Goal: Transaction & Acquisition: Purchase product/service

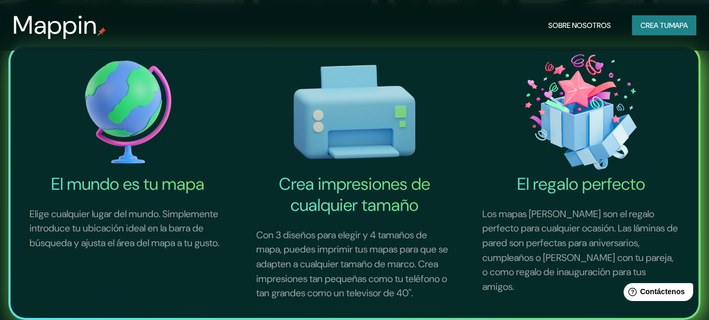
scroll to position [158, 0]
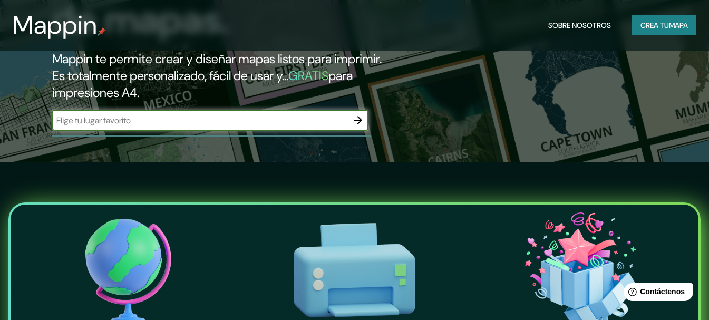
click at [173, 127] on input "text" at bounding box center [199, 120] width 295 height 12
type input "[GEOGRAPHIC_DATA], [GEOGRAPHIC_DATA]"
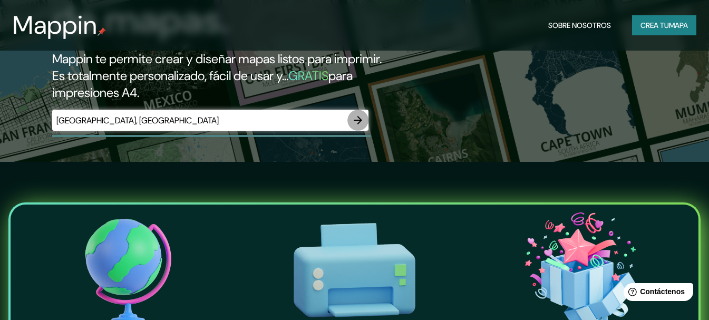
click at [356, 127] on icon "button" at bounding box center [358, 120] width 13 height 13
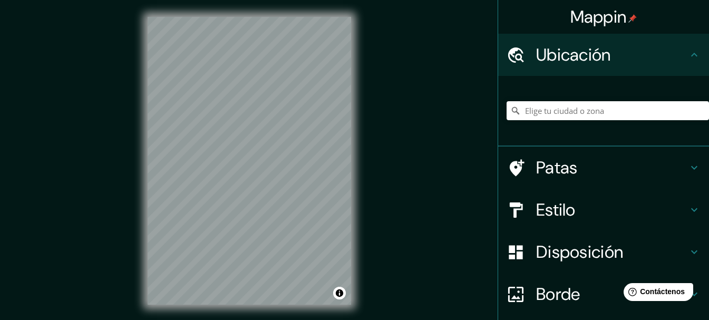
click at [371, 167] on div "Mappin Ubicación Patas Estilo Disposición Borde Elige un borde. Consejo : puede…" at bounding box center [354, 169] width 709 height 339
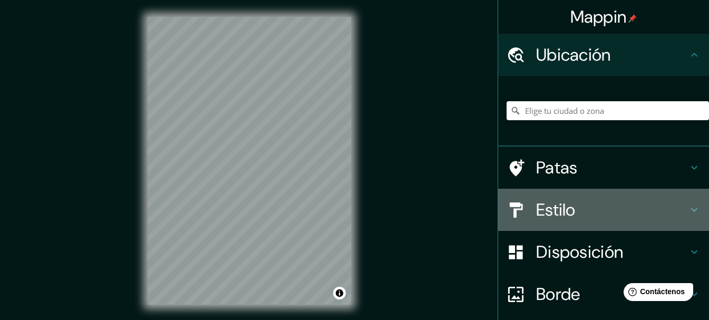
click at [688, 207] on icon at bounding box center [694, 210] width 13 height 13
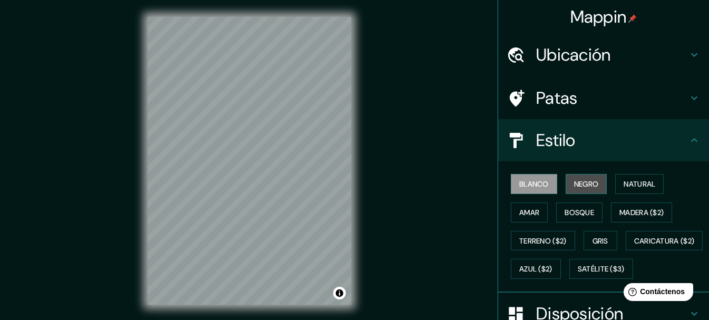
click at [574, 181] on font "Negro" at bounding box center [586, 183] width 25 height 9
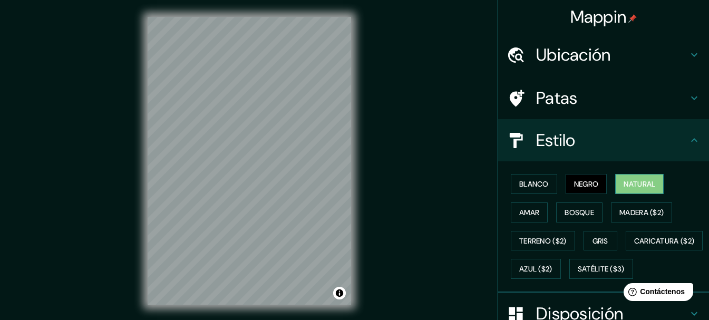
click at [625, 184] on font "Natural" at bounding box center [640, 183] width 32 height 9
click at [538, 212] on button "Amar" at bounding box center [529, 213] width 37 height 20
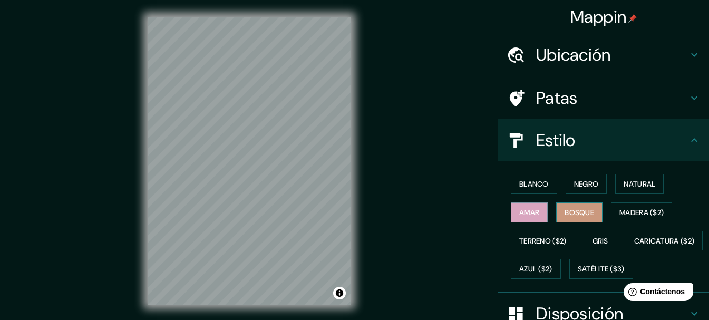
click at [566, 213] on font "Bosque" at bounding box center [580, 212] width 30 height 9
click at [638, 216] on font "Madera ($2)" at bounding box center [642, 212] width 44 height 9
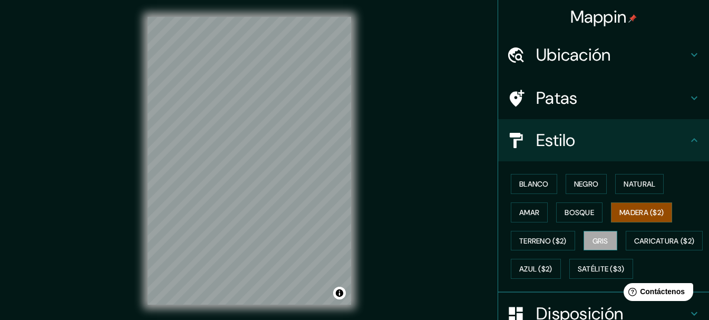
click at [593, 239] on font "Gris" at bounding box center [601, 240] width 16 height 9
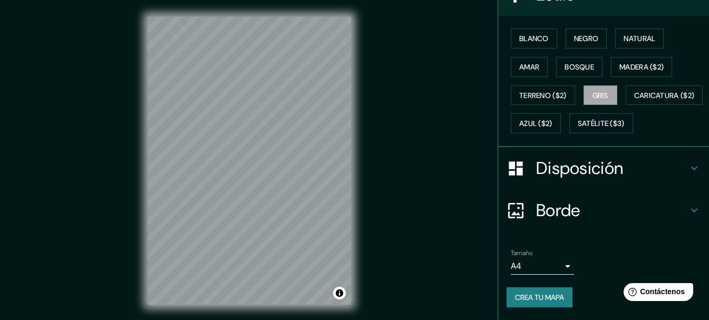
scroll to position [121, 0]
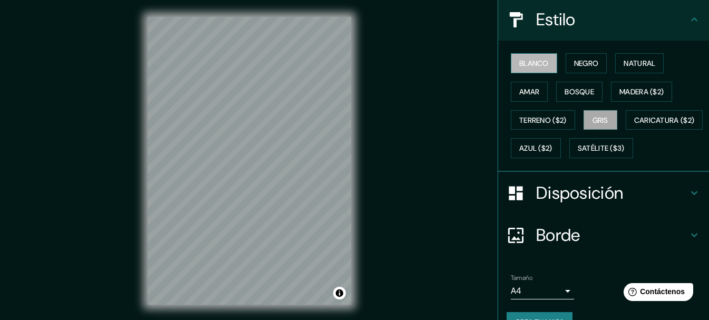
click at [546, 65] on button "Blanco" at bounding box center [534, 63] width 46 height 20
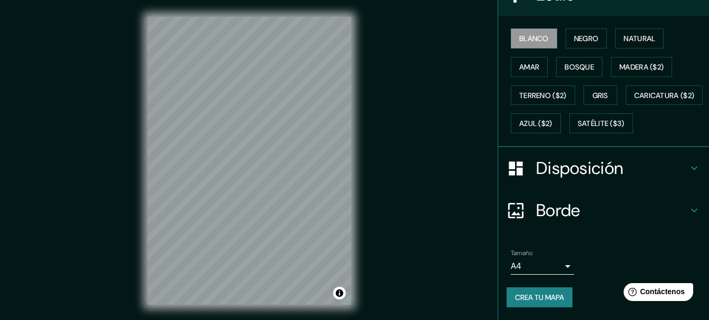
click at [583, 170] on font "Disposición" at bounding box center [579, 168] width 87 height 22
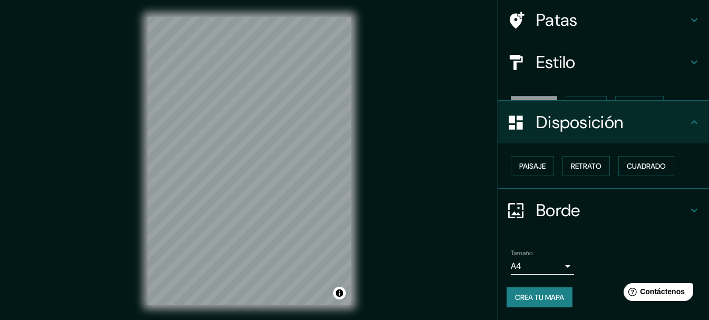
scroll to position [60, 0]
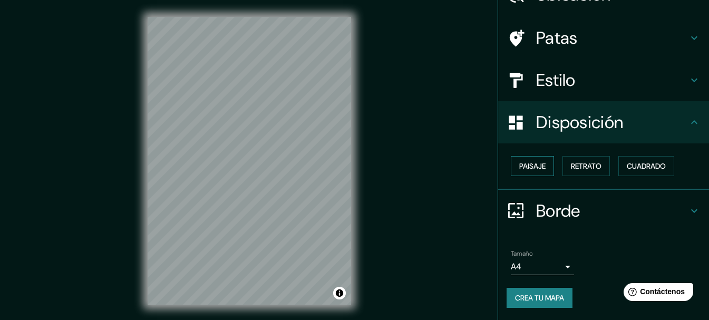
click at [542, 172] on button "Paisaje" at bounding box center [532, 166] width 43 height 20
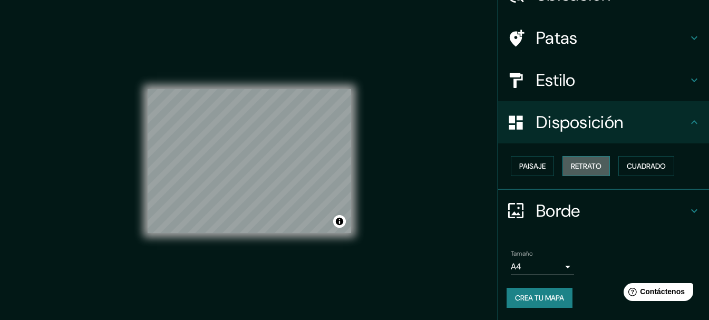
click at [582, 168] on font "Retrato" at bounding box center [586, 165] width 31 height 9
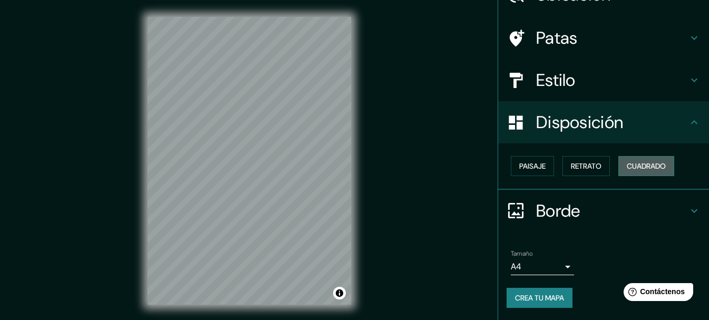
click at [654, 168] on font "Cuadrado" at bounding box center [646, 165] width 39 height 9
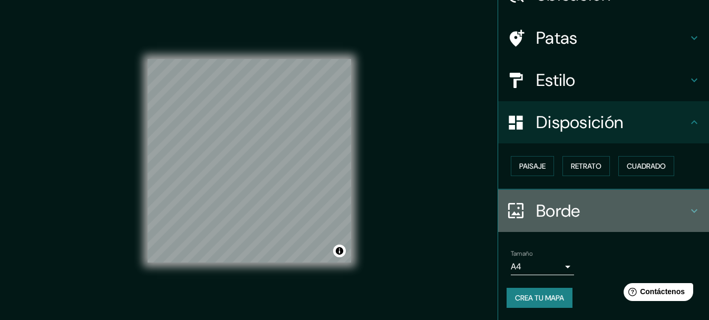
click at [593, 206] on h4 "Borde" at bounding box center [612, 210] width 152 height 21
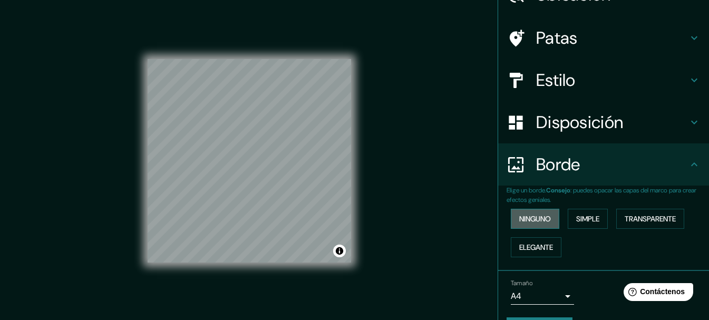
click at [550, 219] on button "Ninguno" at bounding box center [535, 219] width 49 height 20
click at [580, 219] on font "Simple" at bounding box center [587, 218] width 23 height 9
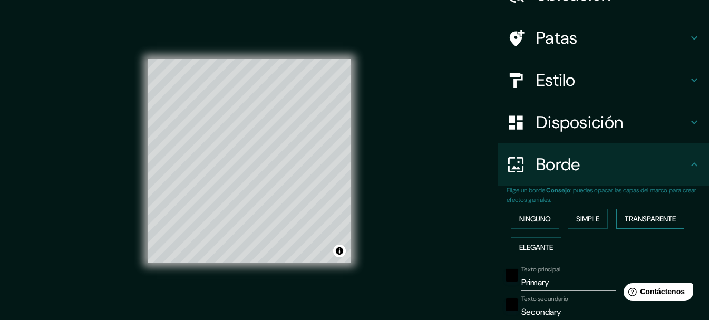
click at [620, 220] on button "Transparente" at bounding box center [651, 219] width 68 height 20
click at [543, 243] on font "Elegante" at bounding box center [537, 247] width 34 height 9
click at [542, 224] on font "Ninguno" at bounding box center [536, 218] width 32 height 9
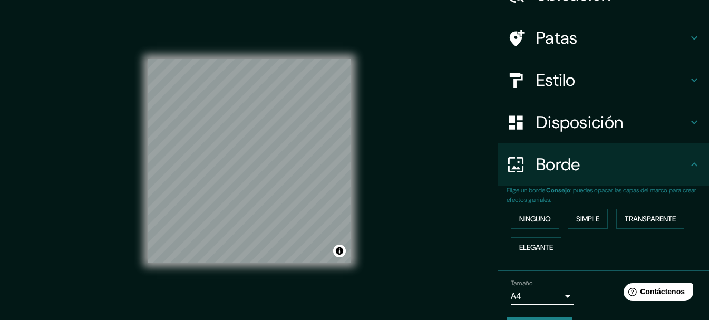
scroll to position [90, 0]
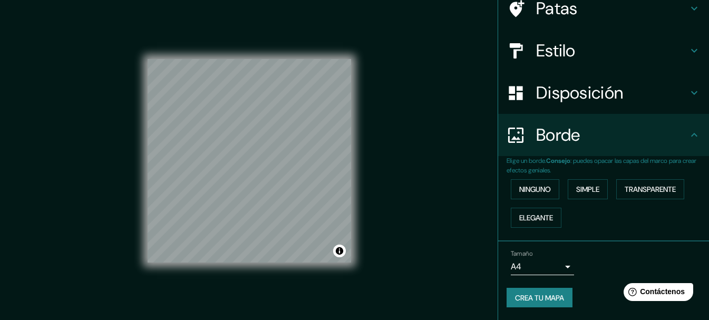
click at [560, 266] on body "Mappin Ubicación Patas Estilo Disposición Borde Elige un borde. Consejo : puede…" at bounding box center [354, 160] width 709 height 320
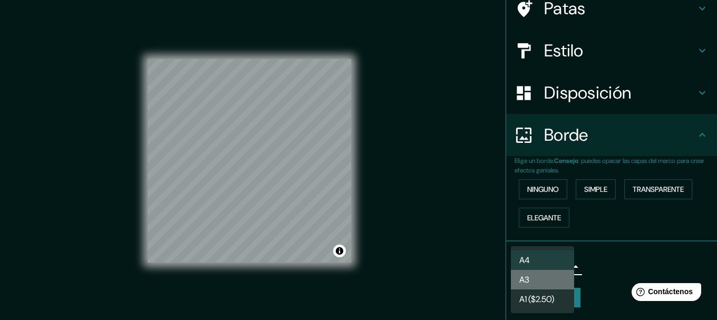
click at [558, 278] on li "A3" at bounding box center [542, 280] width 63 height 20
type input "a4"
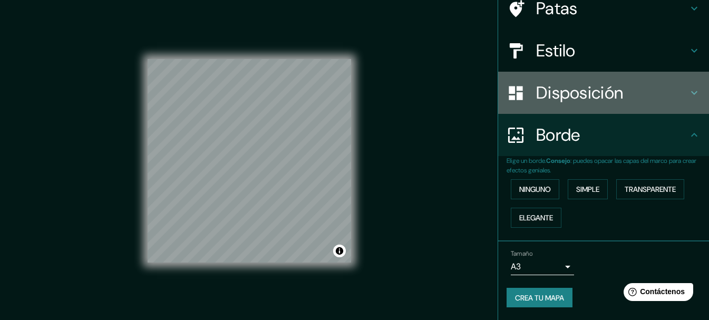
click at [554, 94] on font "Disposición" at bounding box center [579, 93] width 87 height 22
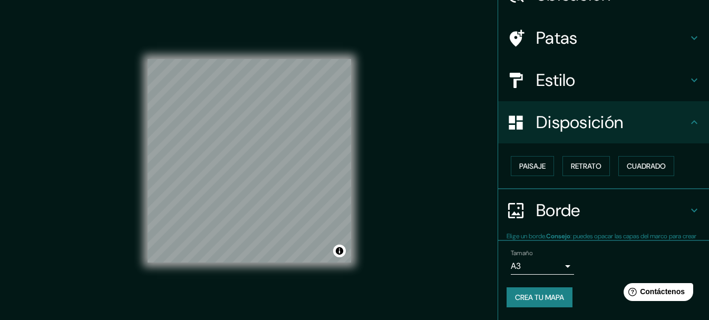
scroll to position [60, 0]
click at [531, 169] on font "Paisaje" at bounding box center [533, 165] width 26 height 9
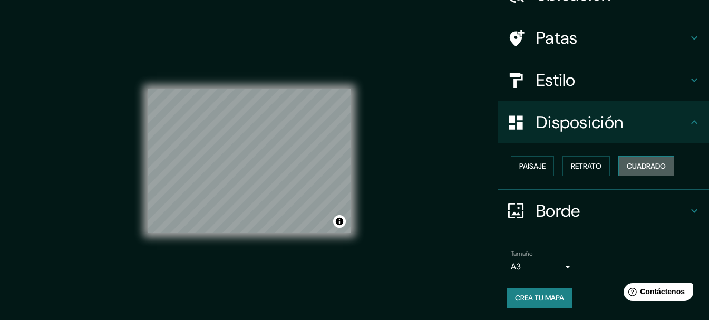
click at [639, 169] on font "Cuadrado" at bounding box center [646, 165] width 39 height 9
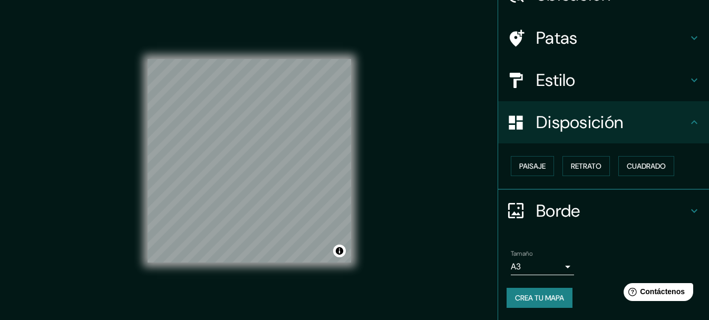
click at [608, 158] on div "Paisaje Retrato Cuadrado" at bounding box center [608, 166] width 203 height 28
click at [588, 162] on font "Retrato" at bounding box center [586, 165] width 31 height 9
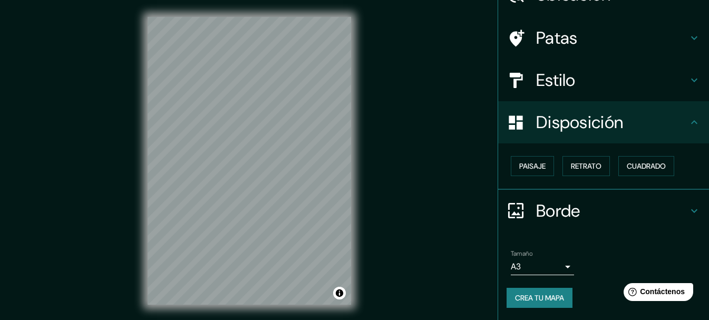
scroll to position [0, 0]
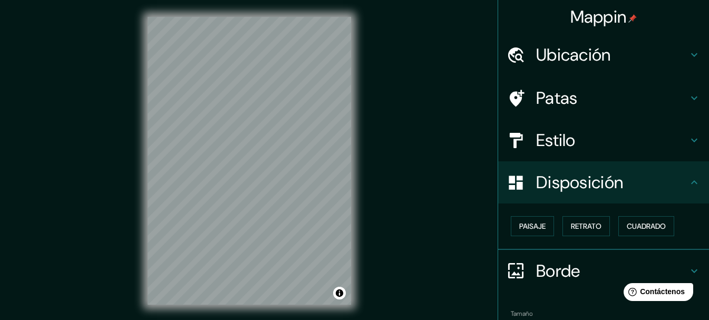
click at [578, 53] on font "Ubicación" at bounding box center [573, 55] width 75 height 22
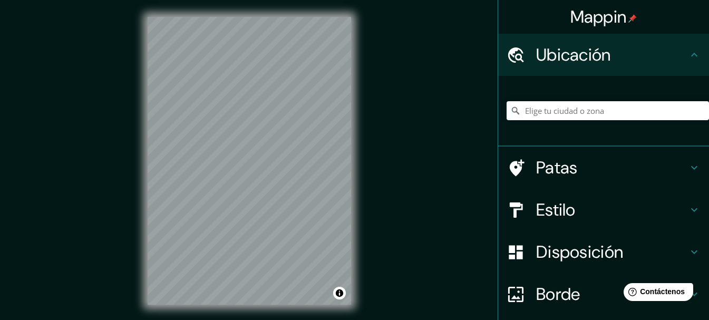
click at [578, 53] on font "Ubicación" at bounding box center [573, 55] width 75 height 22
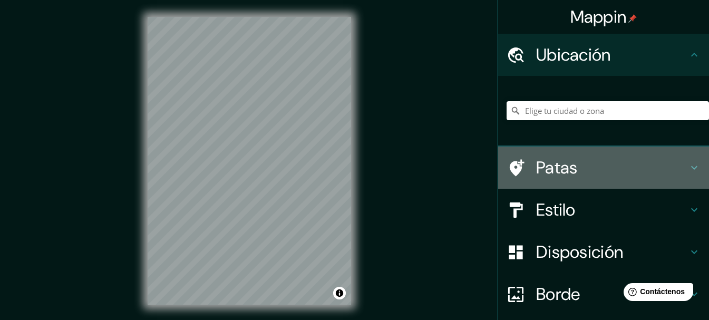
click at [573, 153] on div "Patas" at bounding box center [603, 168] width 211 height 42
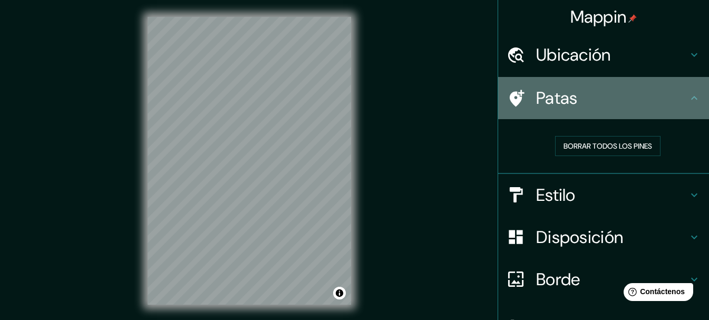
click at [563, 99] on font "Patas" at bounding box center [557, 98] width 42 height 22
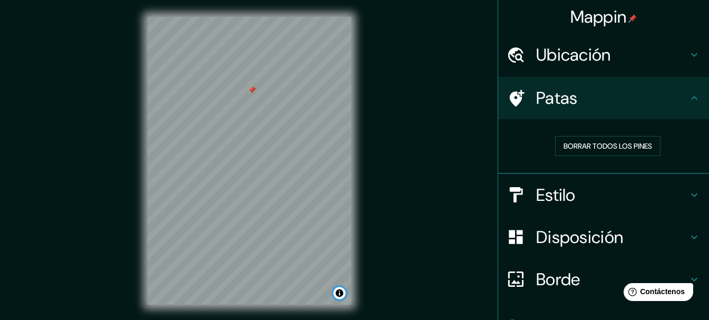
click at [340, 296] on button "Activar o desactivar atribución" at bounding box center [339, 293] width 13 height 13
